Goal: Task Accomplishment & Management: Manage account settings

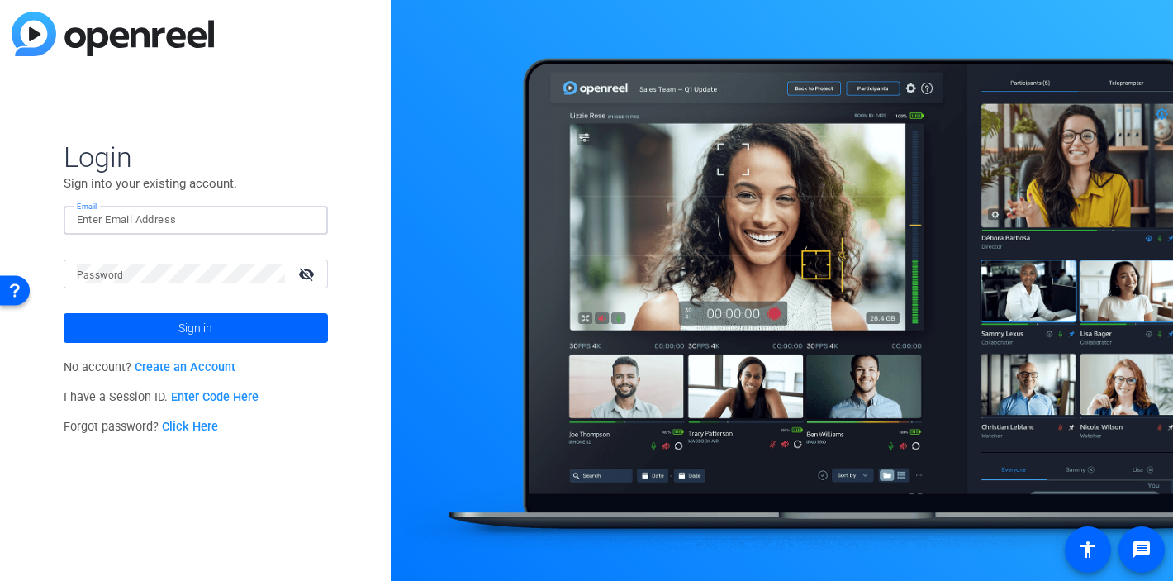
click at [302, 225] on img at bounding box center [301, 220] width 12 height 20
click at [297, 220] on img at bounding box center [301, 220] width 12 height 20
click at [310, 220] on div at bounding box center [196, 220] width 238 height 29
type input "[EMAIL_ADDRESS][DOMAIN_NAME]"
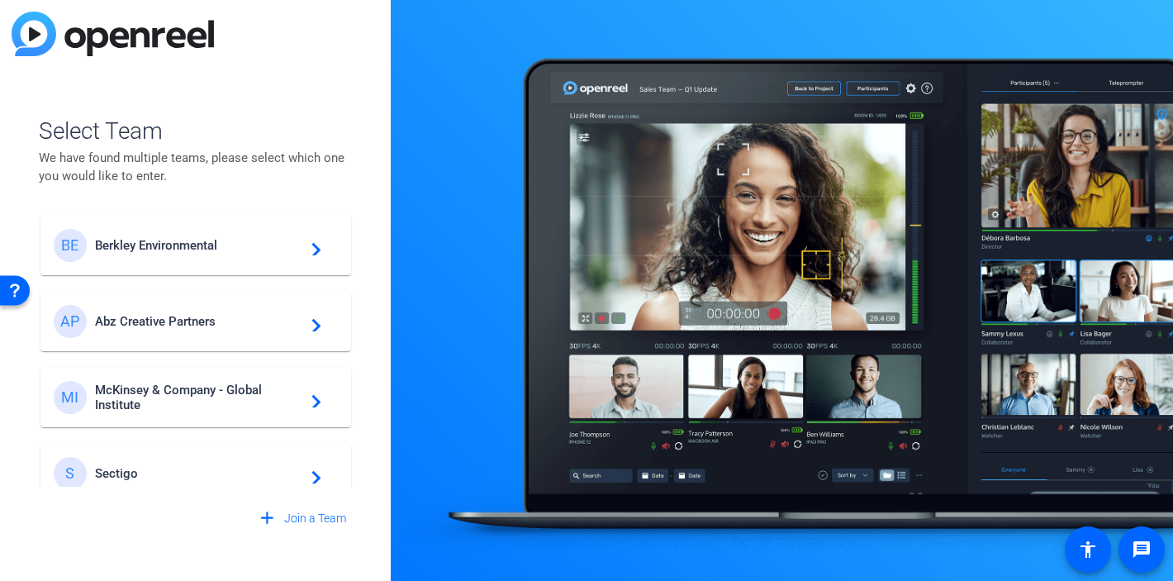
click at [194, 256] on div "BE Berkley Environmental navigate_next" at bounding box center [196, 245] width 284 height 33
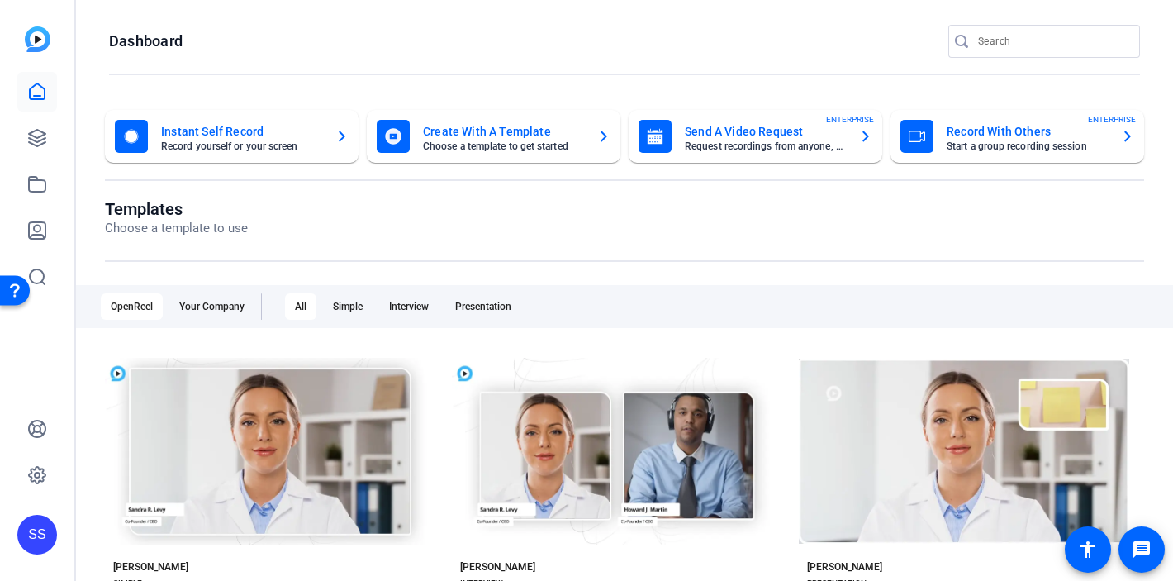
click at [24, 525] on div "SS" at bounding box center [37, 534] width 40 height 40
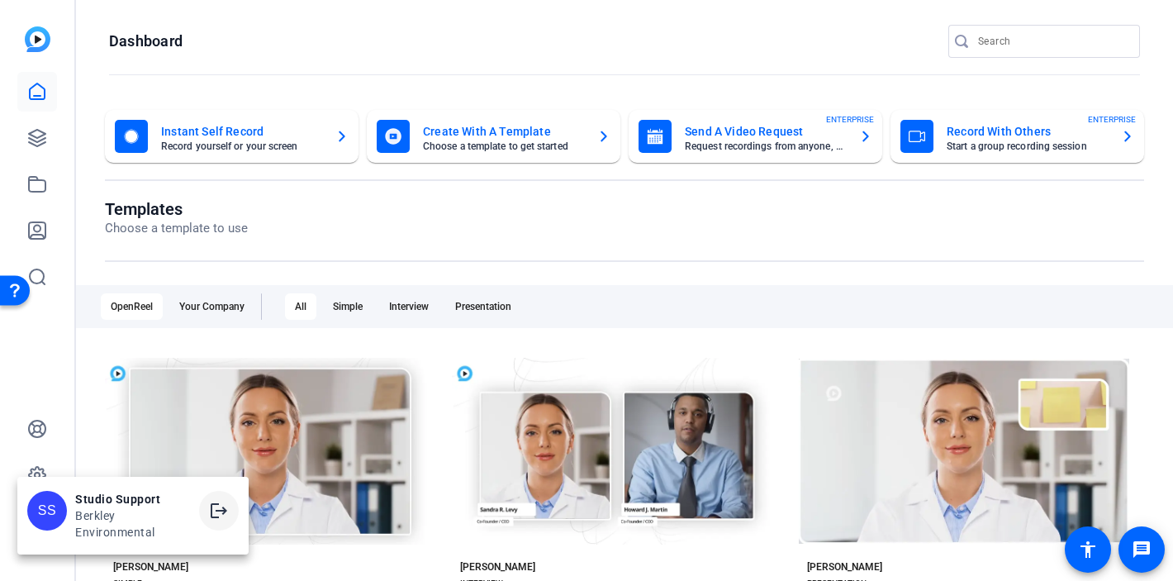
click at [217, 514] on mat-icon "logout" at bounding box center [219, 510] width 20 height 20
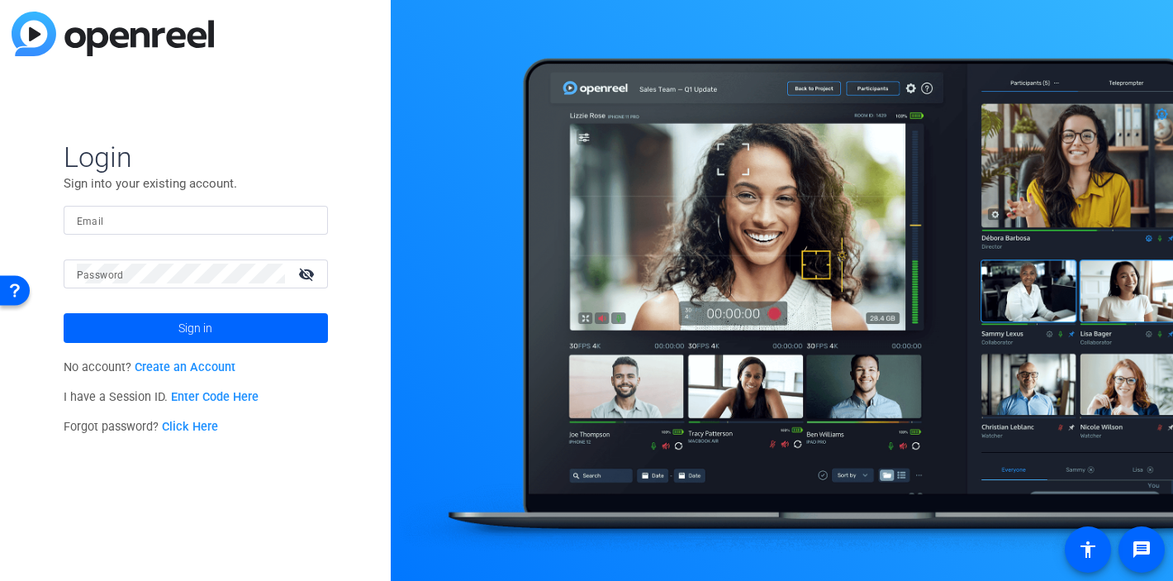
click at [306, 218] on div at bounding box center [196, 220] width 238 height 29
type input "[EMAIL_ADDRESS][DOMAIN_NAME]"
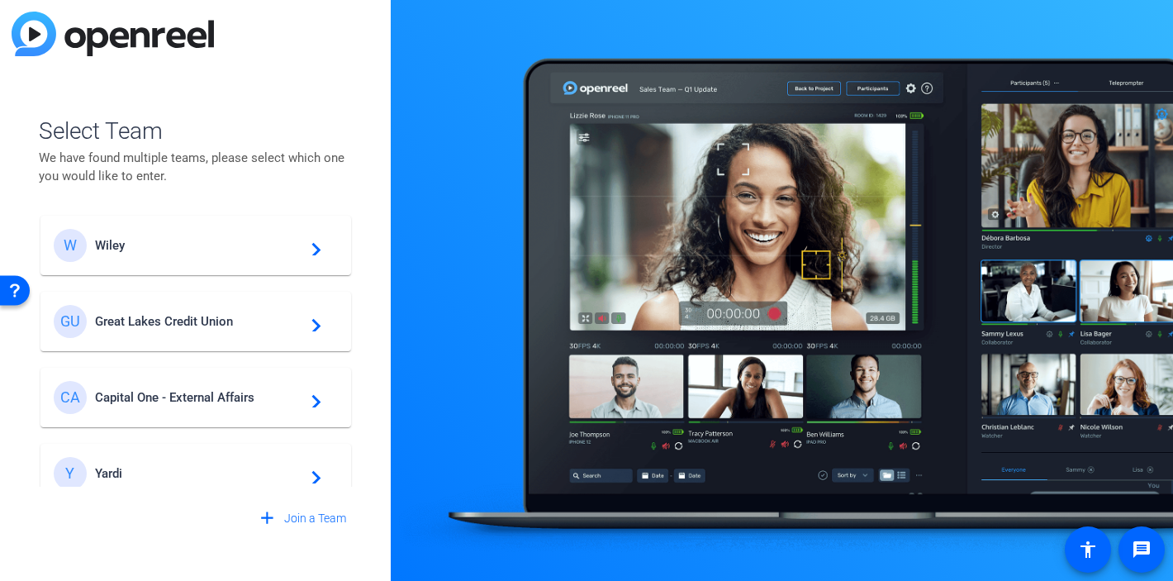
click at [198, 321] on span "Great Lakes Credit Union" at bounding box center [198, 321] width 206 height 15
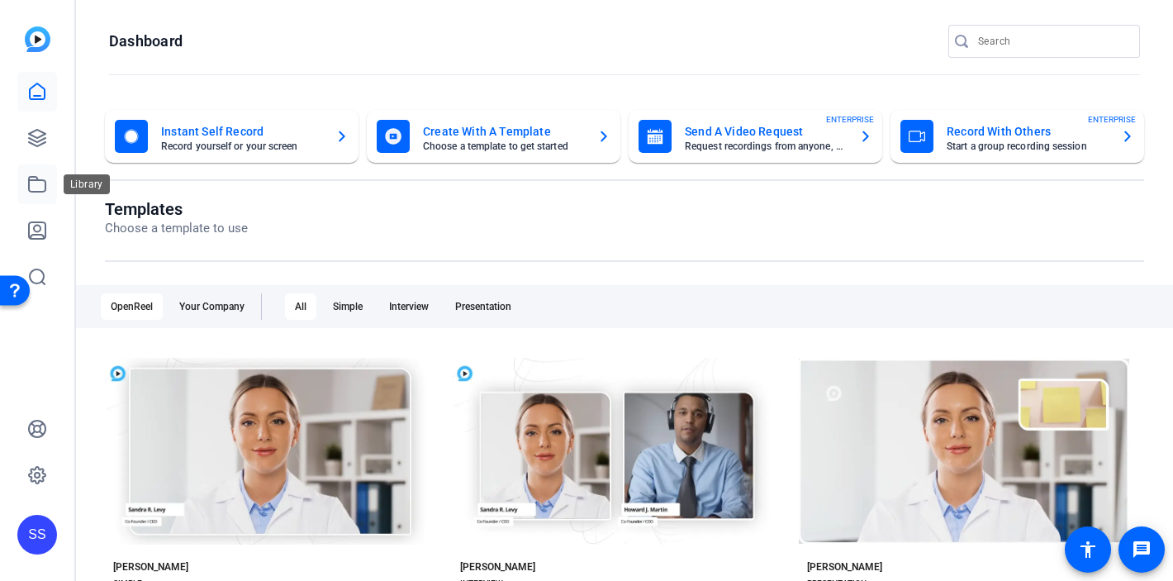
click at [49, 187] on link at bounding box center [37, 184] width 40 height 40
